Goal: Information Seeking & Learning: Learn about a topic

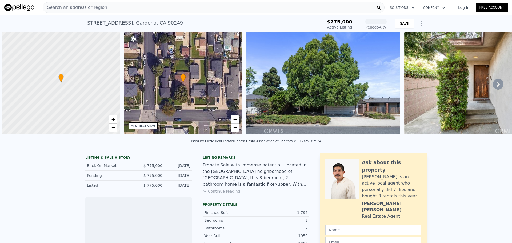
scroll to position [0, 2]
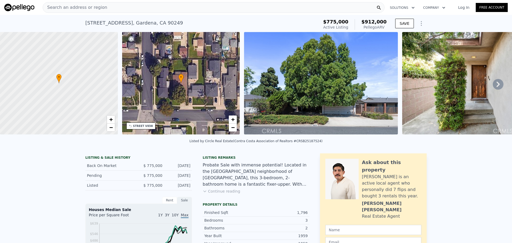
click at [497, 87] on icon at bounding box center [498, 84] width 11 height 11
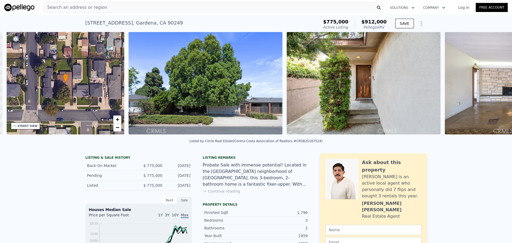
scroll to position [0, 124]
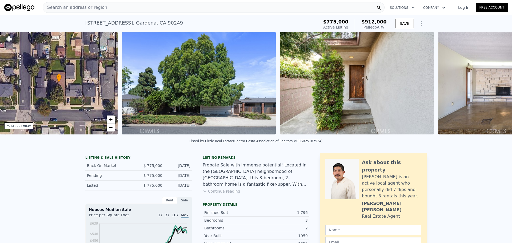
click at [497, 87] on img at bounding box center [516, 83] width 154 height 102
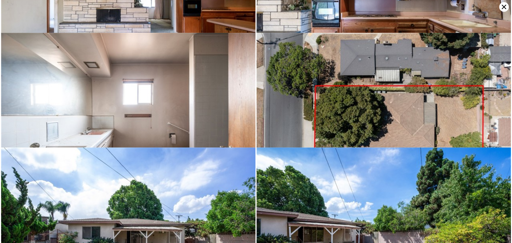
scroll to position [230, 0]
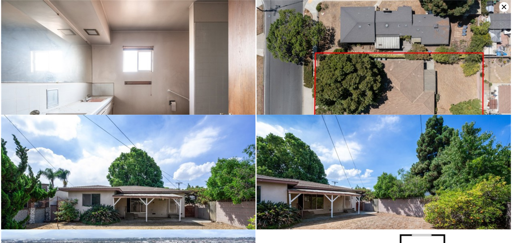
click at [503, 6] on icon at bounding box center [505, 7] width 10 height 10
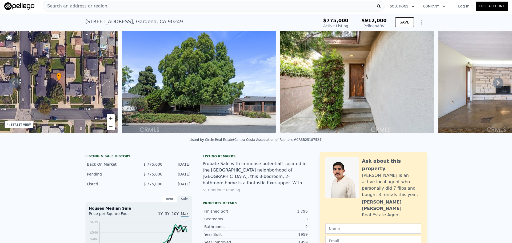
scroll to position [0, 0]
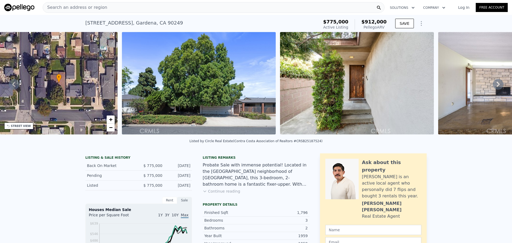
click at [497, 87] on icon at bounding box center [498, 84] width 3 height 5
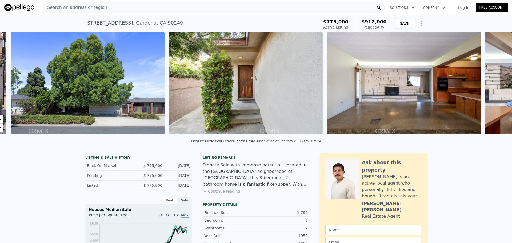
scroll to position [0, 244]
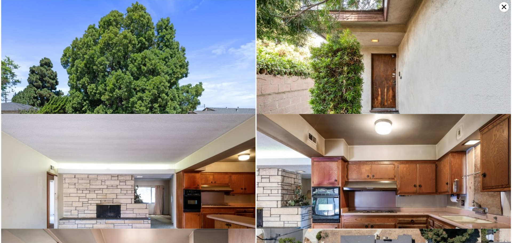
scroll to position [0, 0]
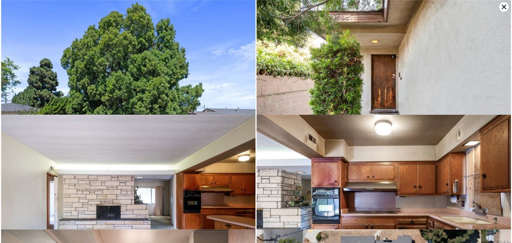
click at [505, 7] on icon at bounding box center [504, 7] width 5 height 5
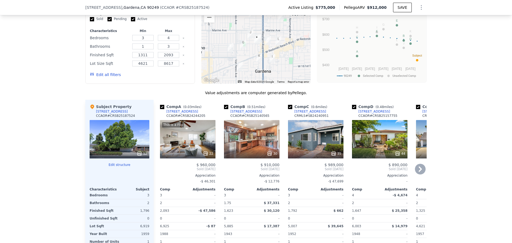
scroll to position [505, 0]
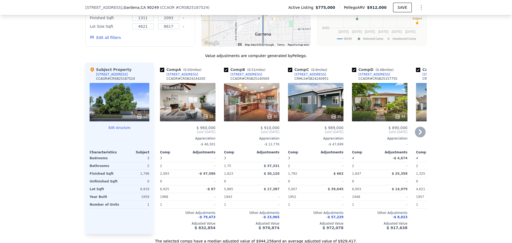
click at [418, 137] on icon at bounding box center [420, 132] width 11 height 11
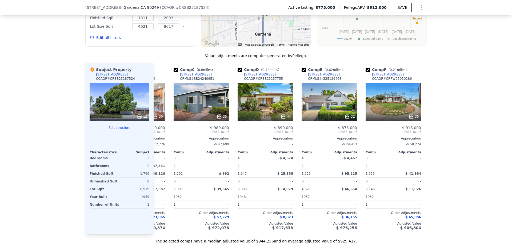
scroll to position [0, 128]
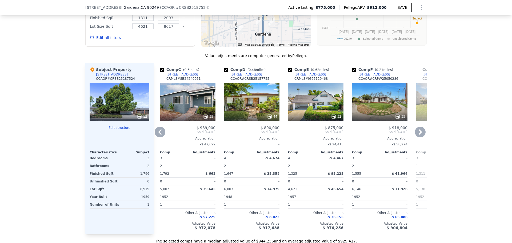
click at [425, 137] on div "We found 12 sales that match your search Listings provided by Contra Costa Asso…" at bounding box center [256, 91] width 512 height 306
click at [419, 137] on icon at bounding box center [420, 132] width 11 height 11
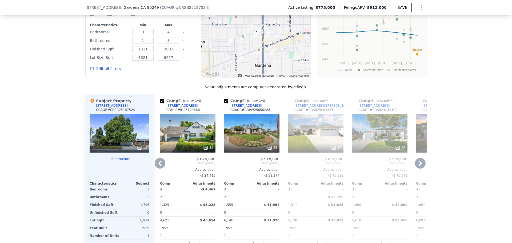
scroll to position [452, 0]
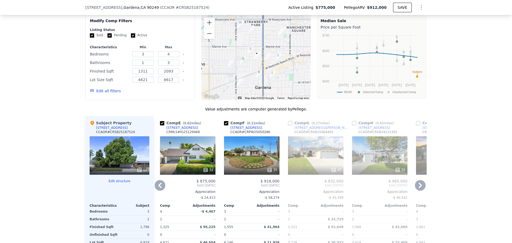
click at [419, 188] on icon at bounding box center [420, 185] width 3 height 5
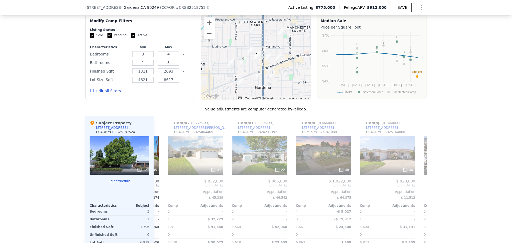
scroll to position [0, 384]
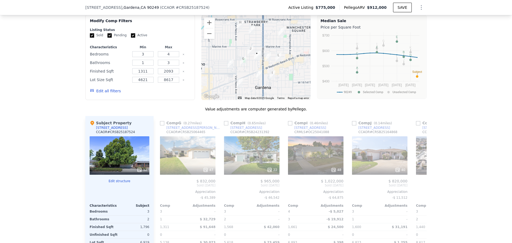
click at [419, 188] on span "Pending [DATE]" at bounding box center [444, 185] width 56 height 4
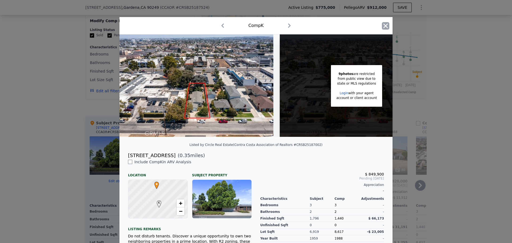
click at [386, 27] on icon "button" at bounding box center [386, 25] width 5 height 5
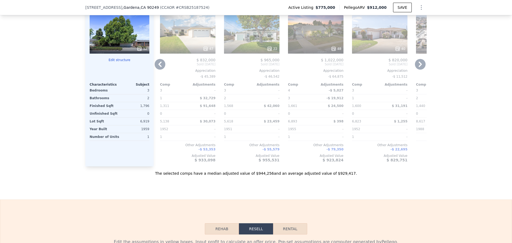
scroll to position [585, 0]
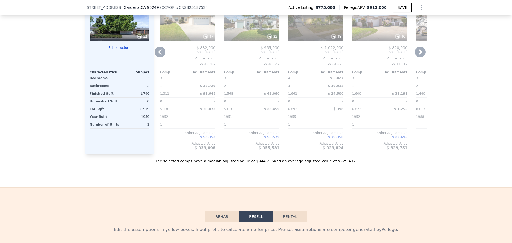
click at [421, 57] on icon at bounding box center [420, 52] width 11 height 11
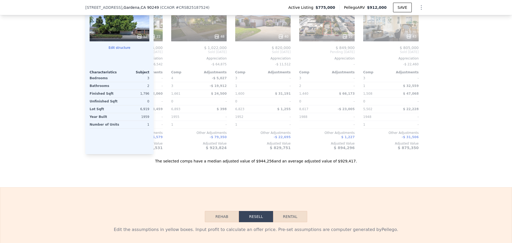
scroll to position [0, 508]
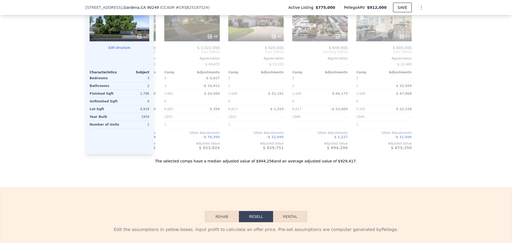
click at [421, 57] on div at bounding box center [422, 69] width 9 height 172
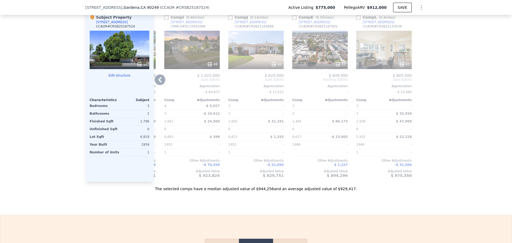
scroll to position [505, 0]
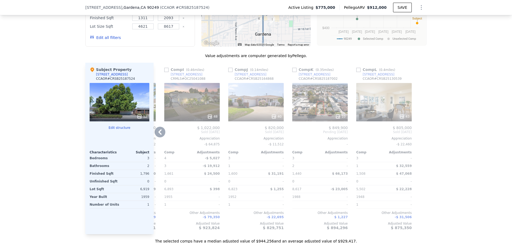
click at [159, 135] on icon at bounding box center [160, 131] width 3 height 5
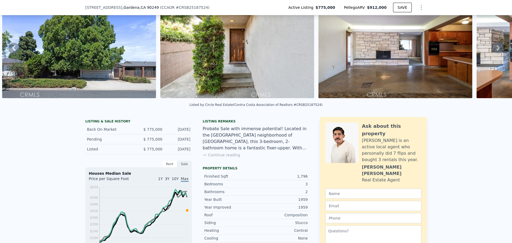
scroll to position [78, 0]
